Goal: Task Accomplishment & Management: Manage account settings

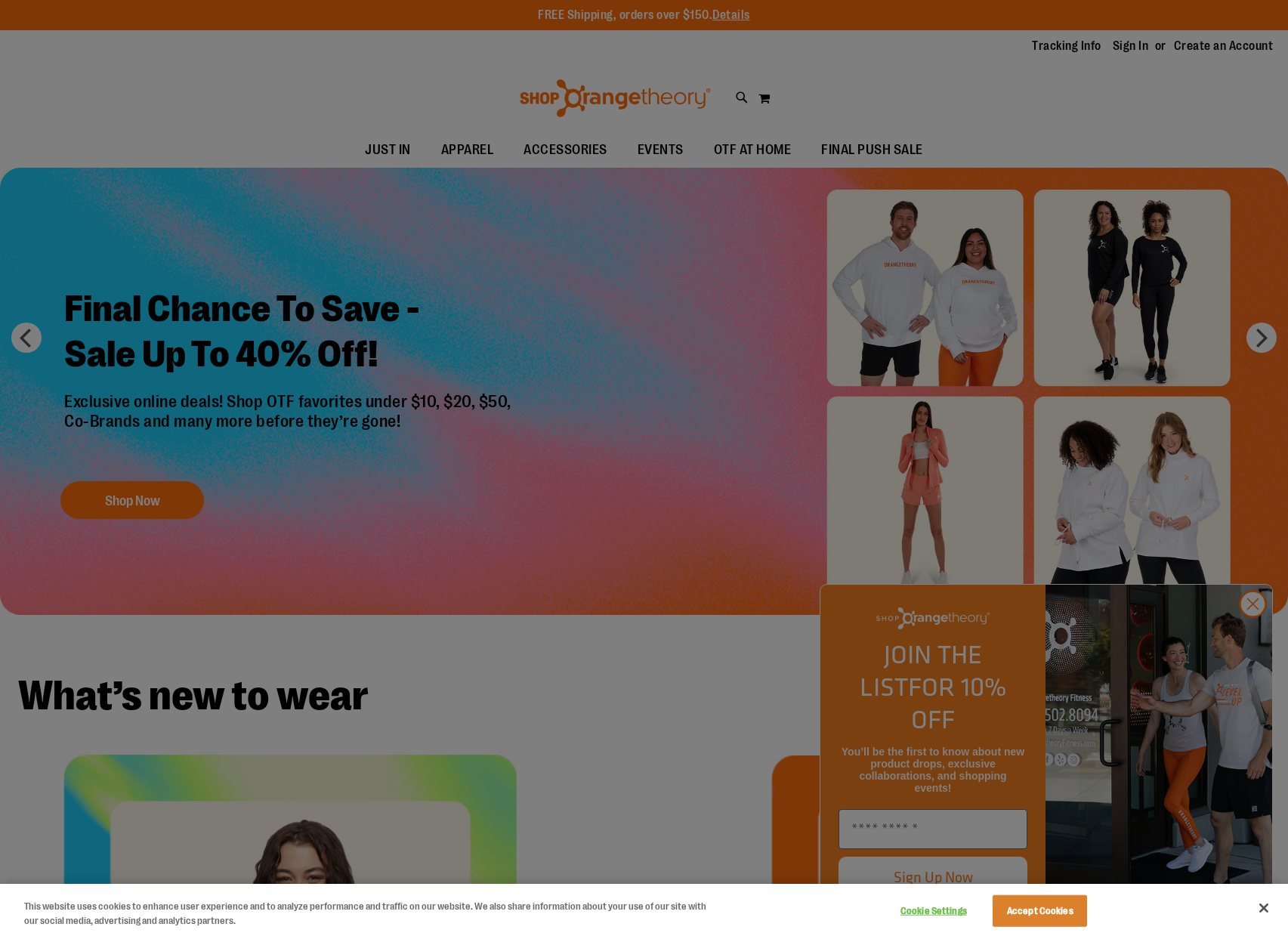
click at [1122, 46] on div at bounding box center [644, 468] width 1288 height 936
click at [1257, 635] on div at bounding box center [644, 468] width 1288 height 936
click at [1248, 637] on div at bounding box center [644, 468] width 1288 height 936
click at [1249, 637] on div at bounding box center [644, 468] width 1288 height 936
click at [1021, 920] on button "Accept Cookies" at bounding box center [1039, 911] width 94 height 31
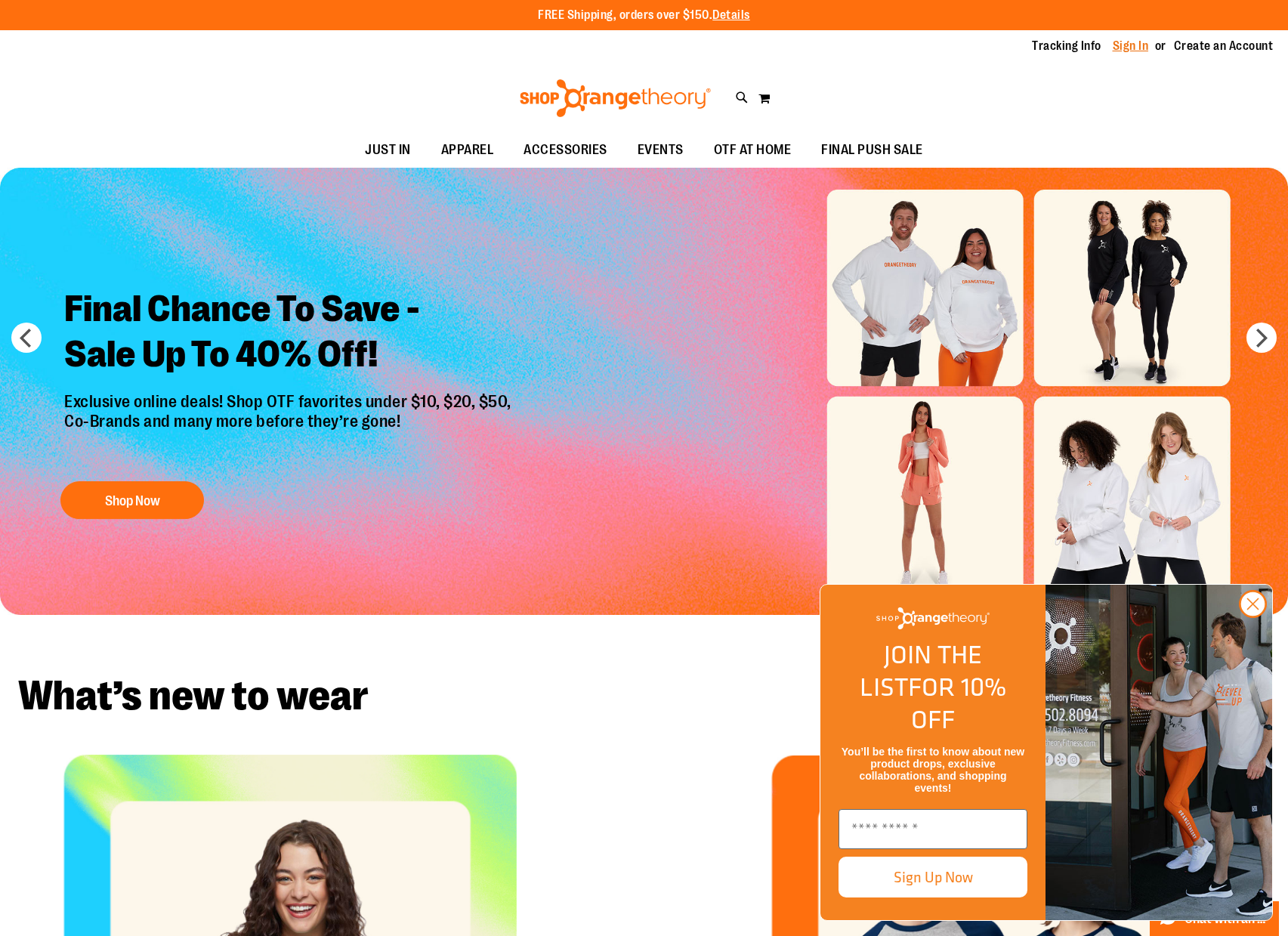
click at [1130, 45] on link "Sign In" at bounding box center [1131, 46] width 36 height 16
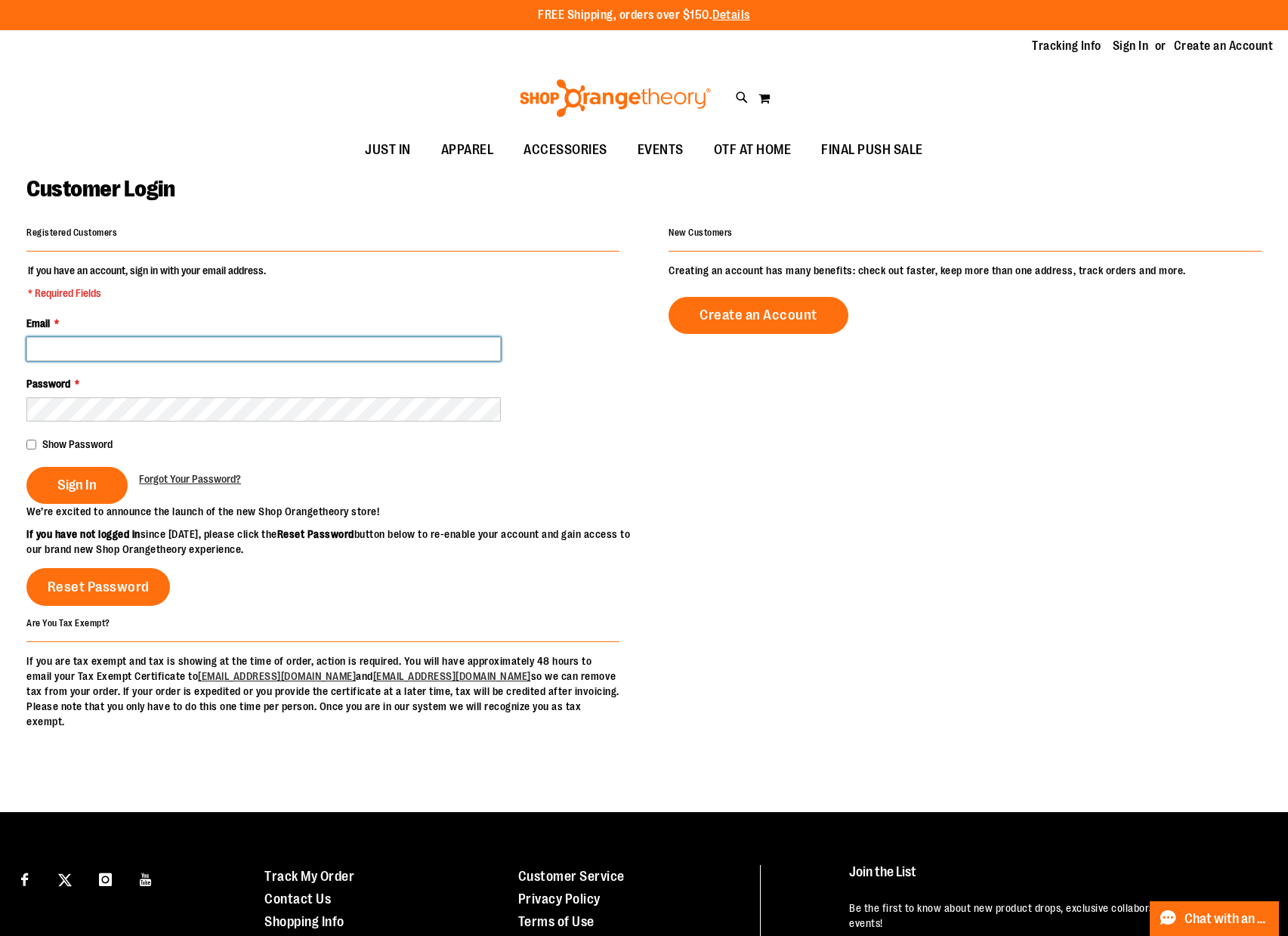
click at [137, 348] on input "Email *" at bounding box center [263, 349] width 475 height 24
type input "**********"
